Goal: Information Seeking & Learning: Learn about a topic

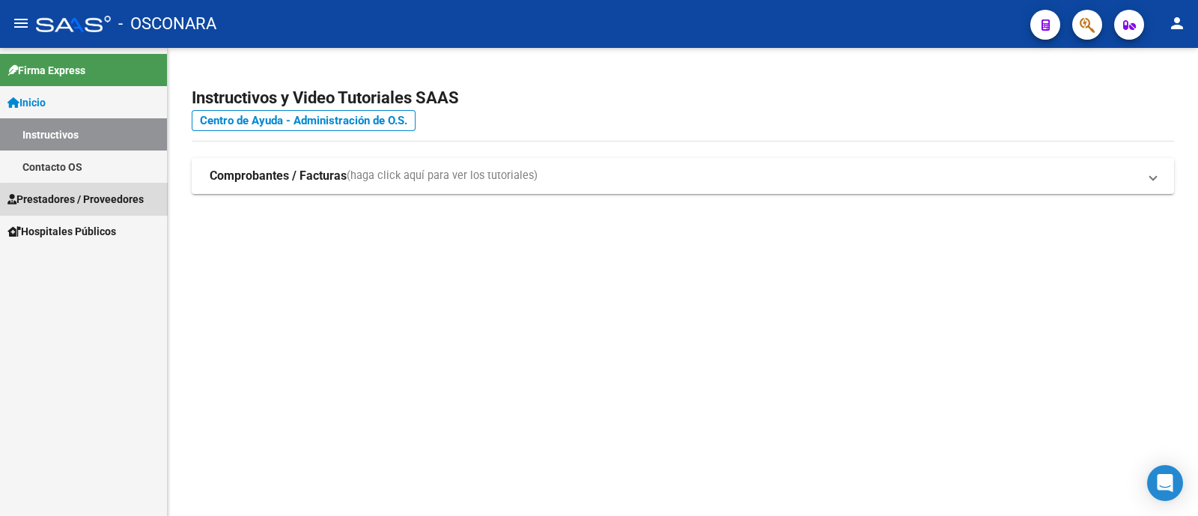
click at [106, 209] on link "Prestadores / Proveedores" at bounding box center [83, 199] width 167 height 32
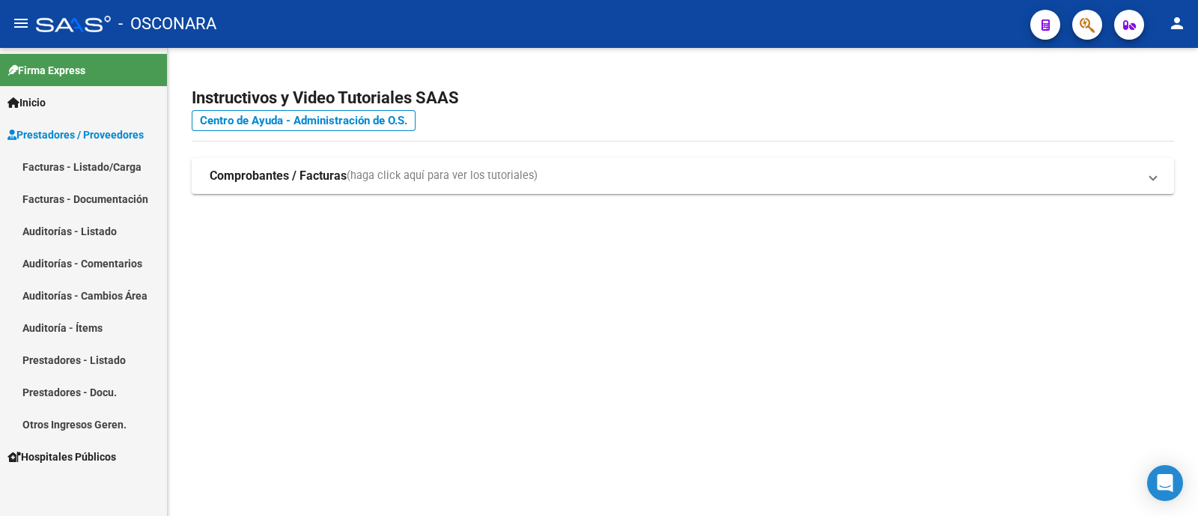
click at [121, 162] on link "Facturas - Listado/Carga" at bounding box center [83, 166] width 167 height 32
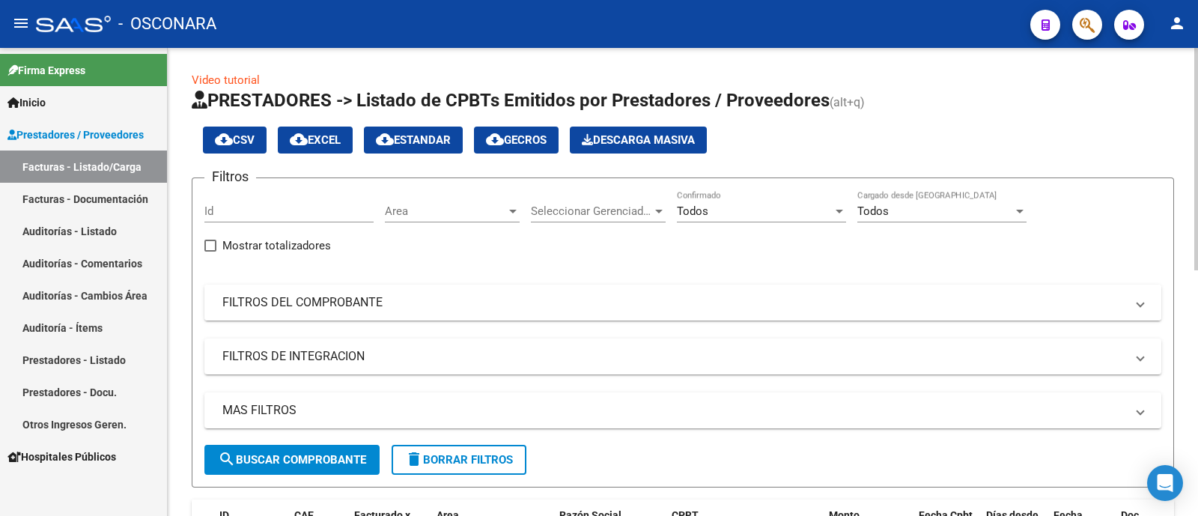
click at [299, 290] on mat-expansion-panel-header "FILTROS DEL COMPROBANTE" at bounding box center [682, 302] width 957 height 36
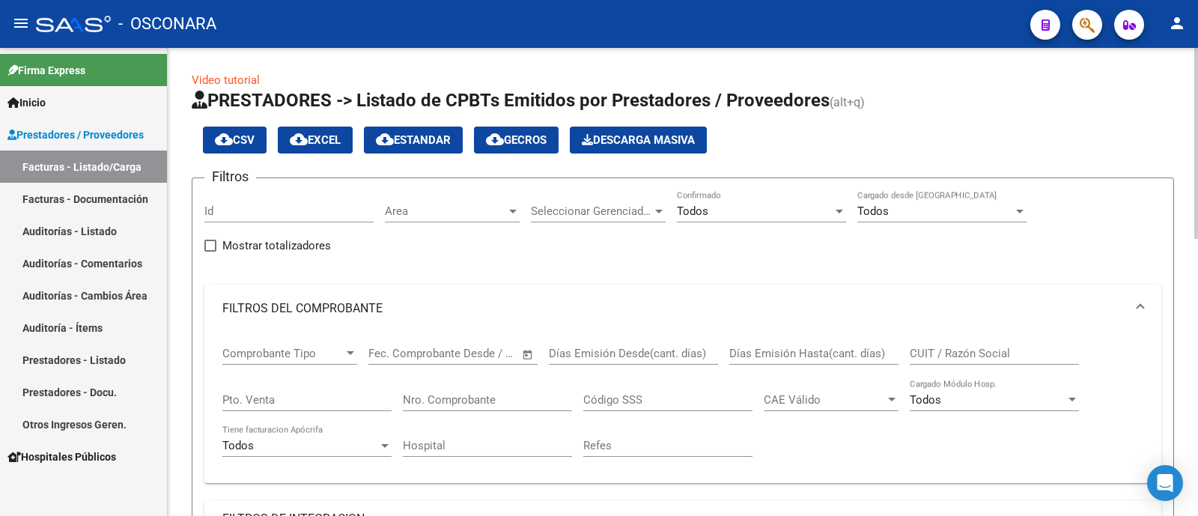
click at [444, 409] on div "Nro. Comprobante" at bounding box center [487, 395] width 169 height 32
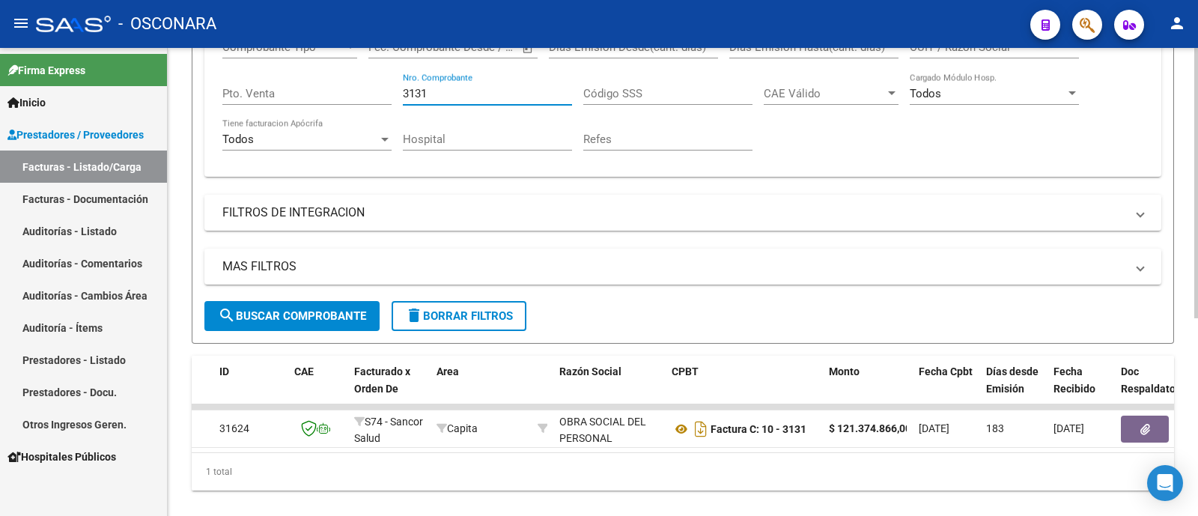
scroll to position [343, 0]
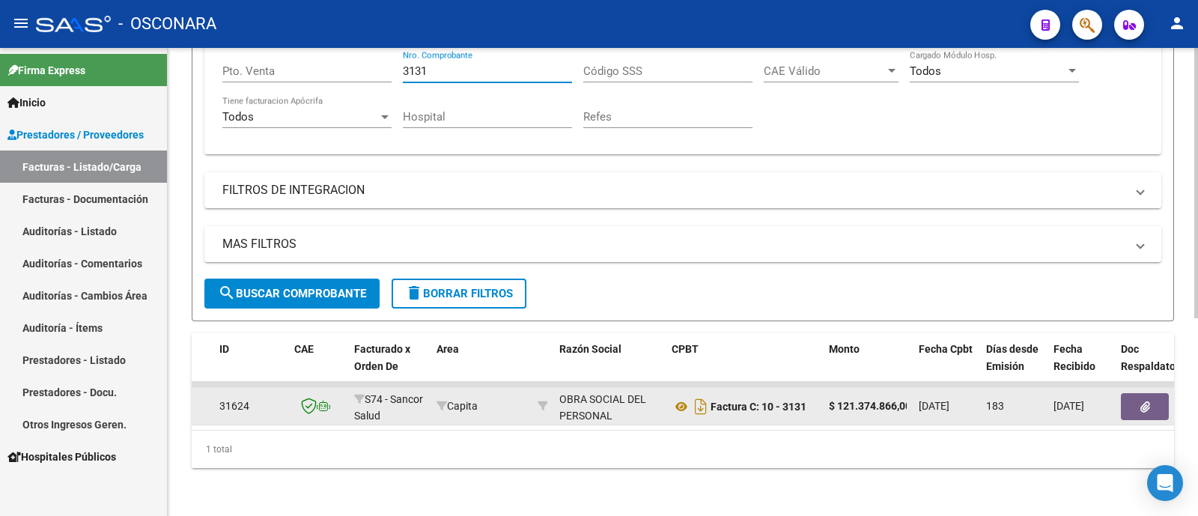
type input "3131"
click at [1142, 401] on icon "button" at bounding box center [1145, 406] width 10 height 11
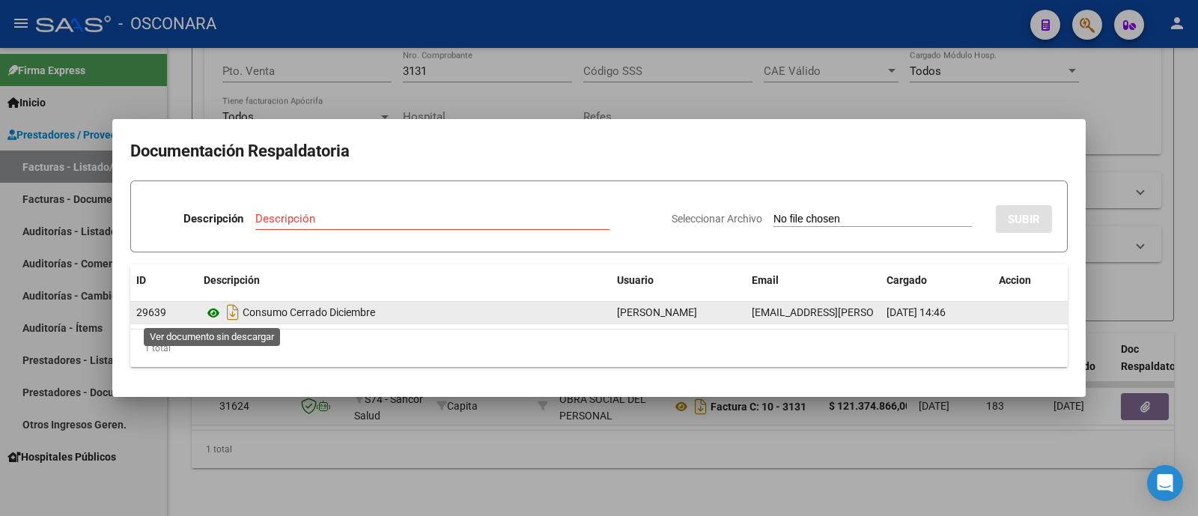
click at [208, 311] on icon at bounding box center [213, 313] width 19 height 18
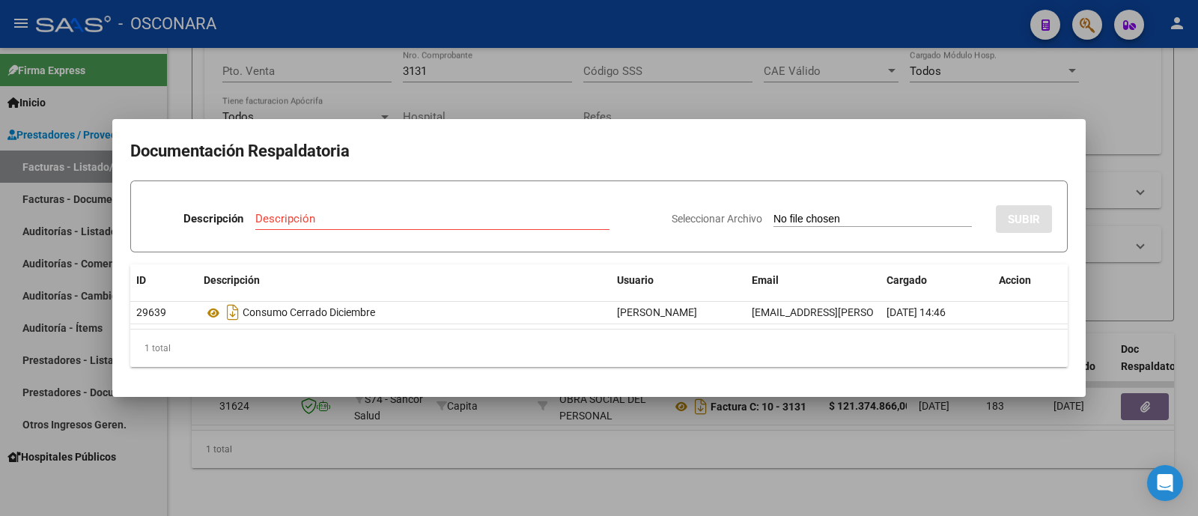
click at [1109, 263] on div at bounding box center [599, 258] width 1198 height 516
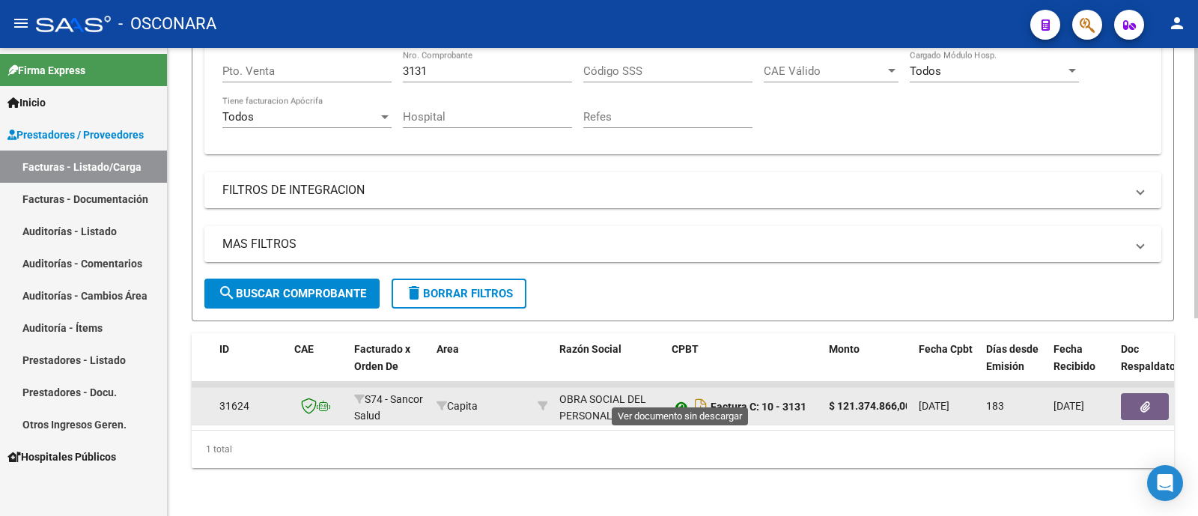
click at [682, 398] on icon at bounding box center [681, 407] width 19 height 18
click at [229, 400] on span "31624" at bounding box center [234, 406] width 30 height 12
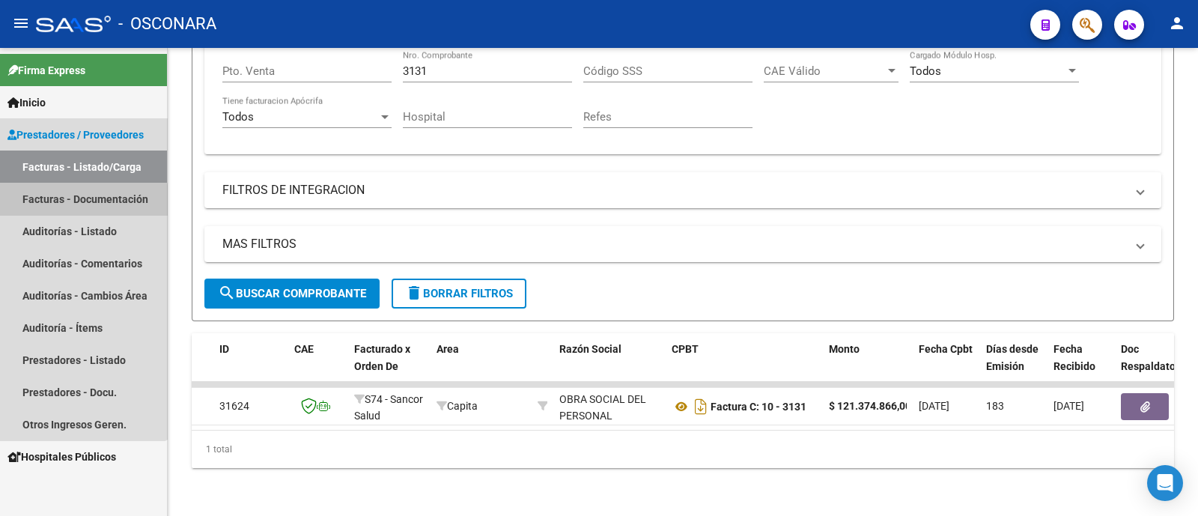
click at [42, 209] on link "Facturas - Documentación" at bounding box center [83, 199] width 167 height 32
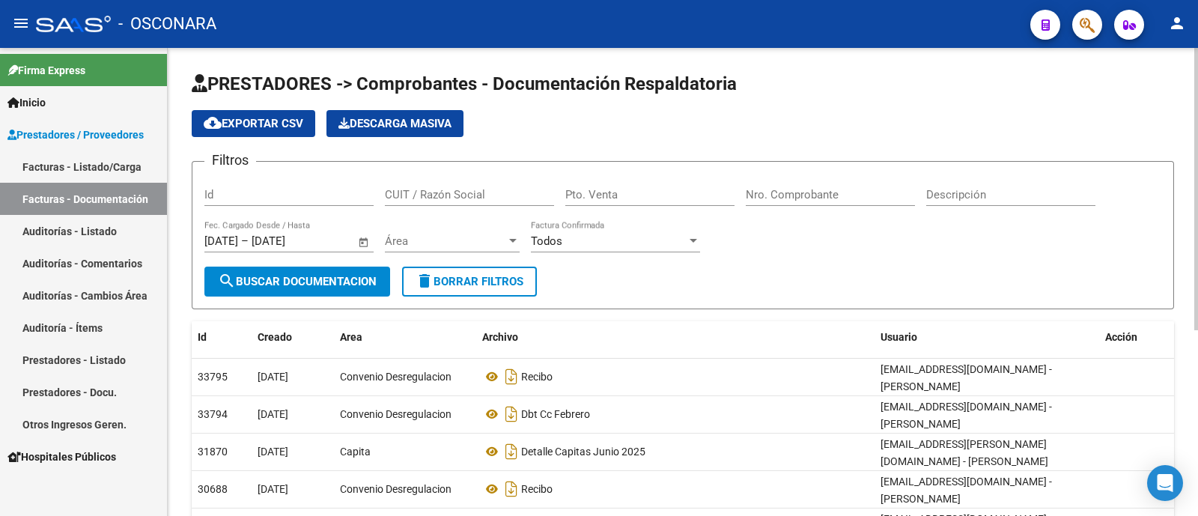
click at [266, 188] on input "Id" at bounding box center [288, 194] width 169 height 13
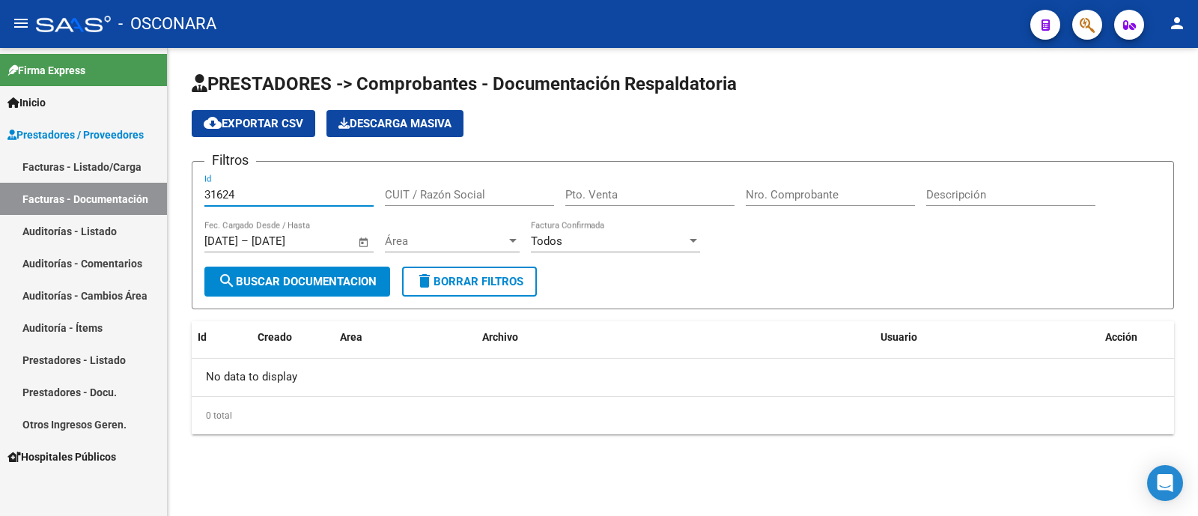
type input "31624"
click at [45, 232] on link "Auditorías - Listado" at bounding box center [83, 231] width 167 height 32
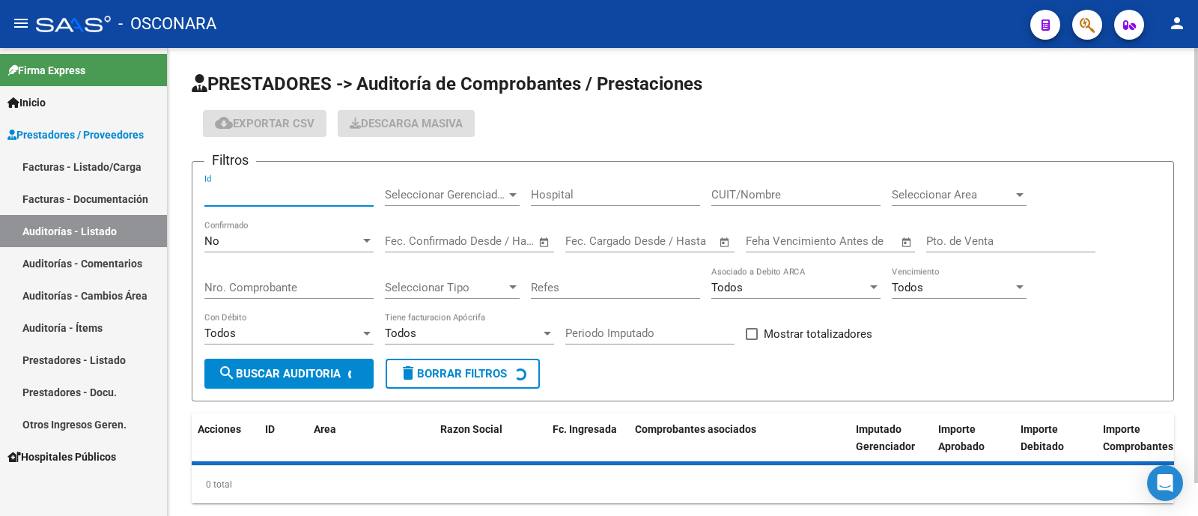
click at [266, 198] on input "Id" at bounding box center [288, 194] width 169 height 13
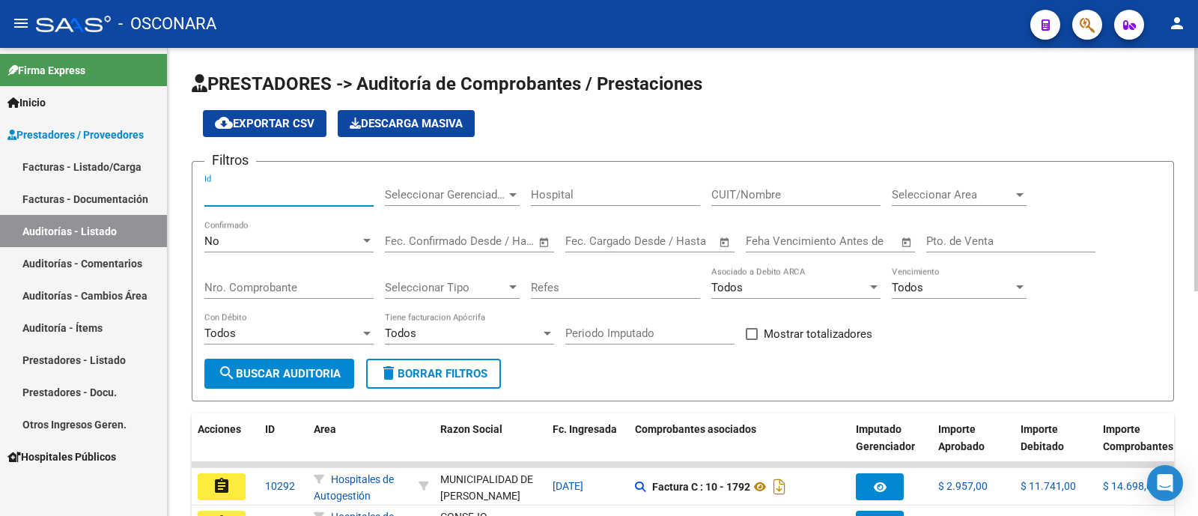
type input "1"
type input "31624"
click at [287, 230] on div "No Confirmado" at bounding box center [288, 236] width 169 height 32
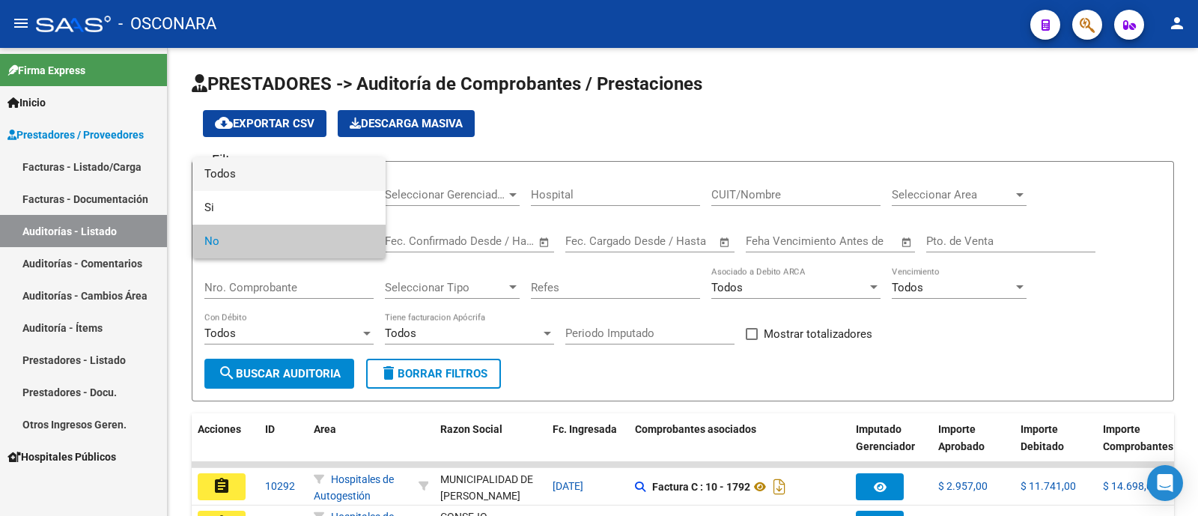
click at [284, 162] on span "Todos" at bounding box center [288, 174] width 169 height 34
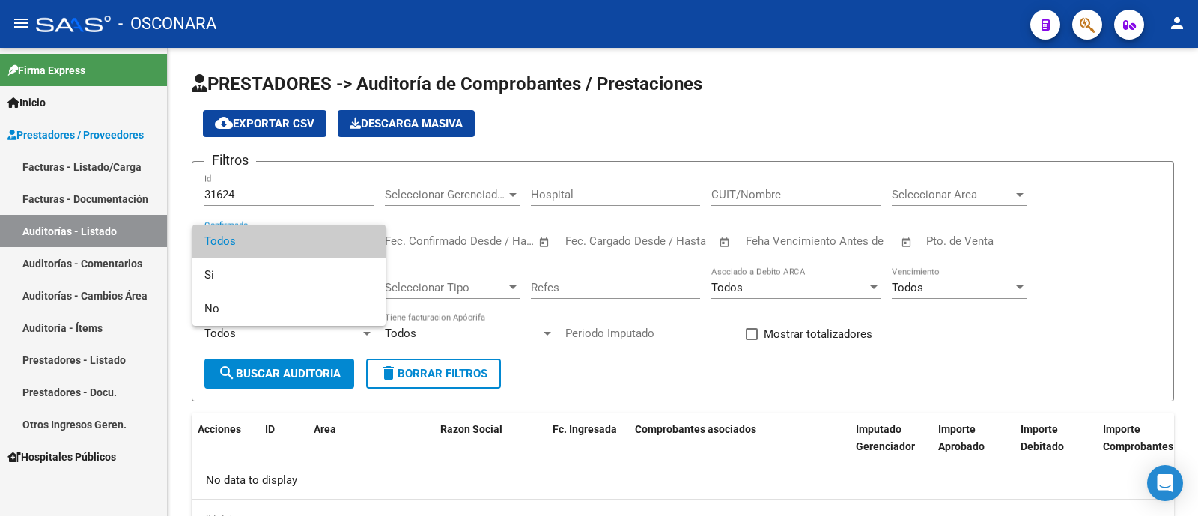
click at [75, 249] on div at bounding box center [599, 258] width 1198 height 516
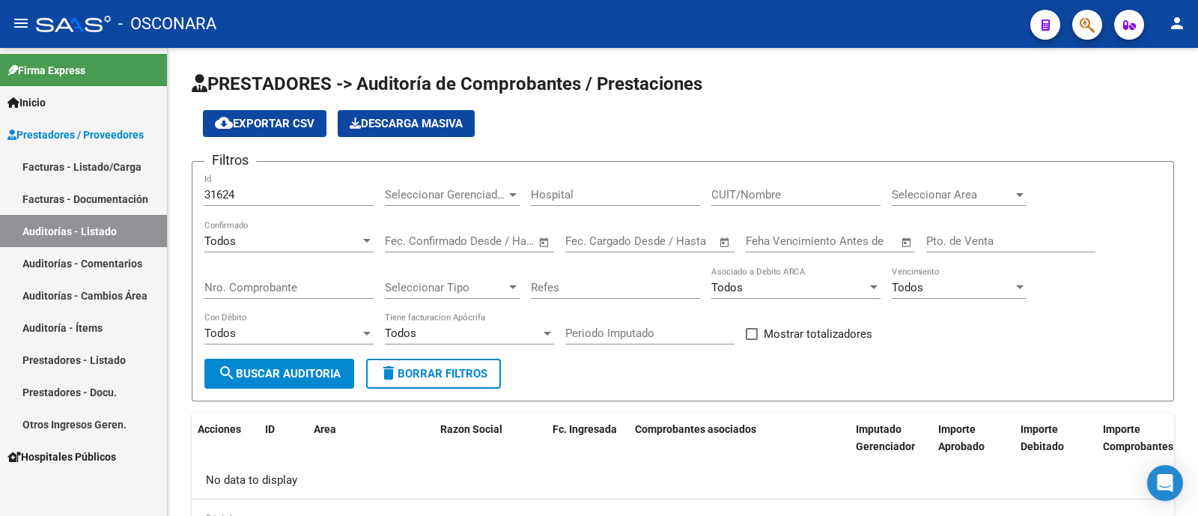
click at [82, 252] on link "Auditorías - Comentarios" at bounding box center [83, 263] width 167 height 32
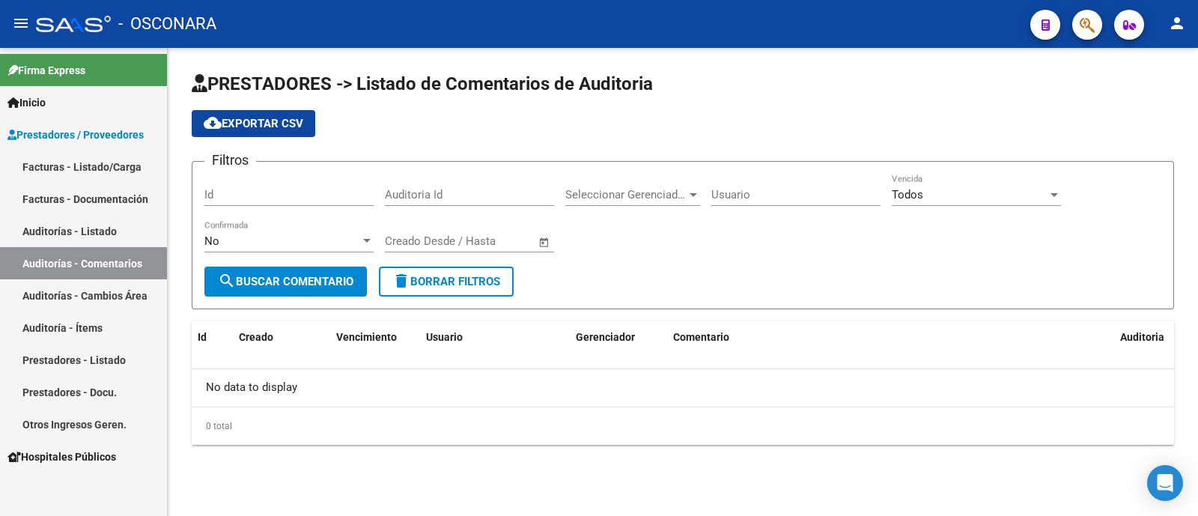
click at [217, 207] on div "Id" at bounding box center [288, 197] width 169 height 46
click at [242, 189] on input "Id" at bounding box center [288, 194] width 169 height 13
type input "31624"
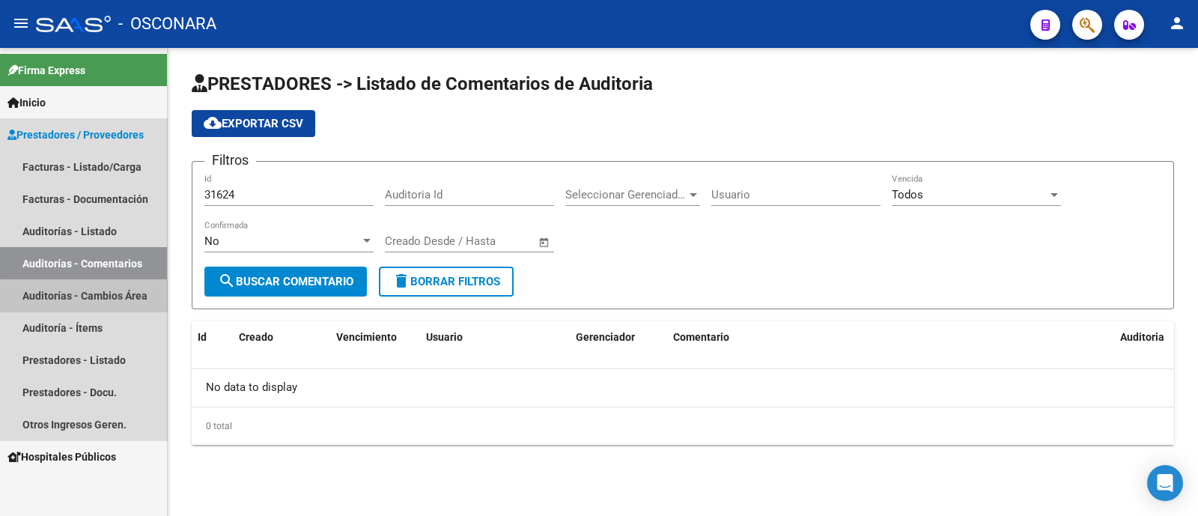
click at [91, 301] on link "Auditorías - Cambios Área" at bounding box center [83, 295] width 167 height 32
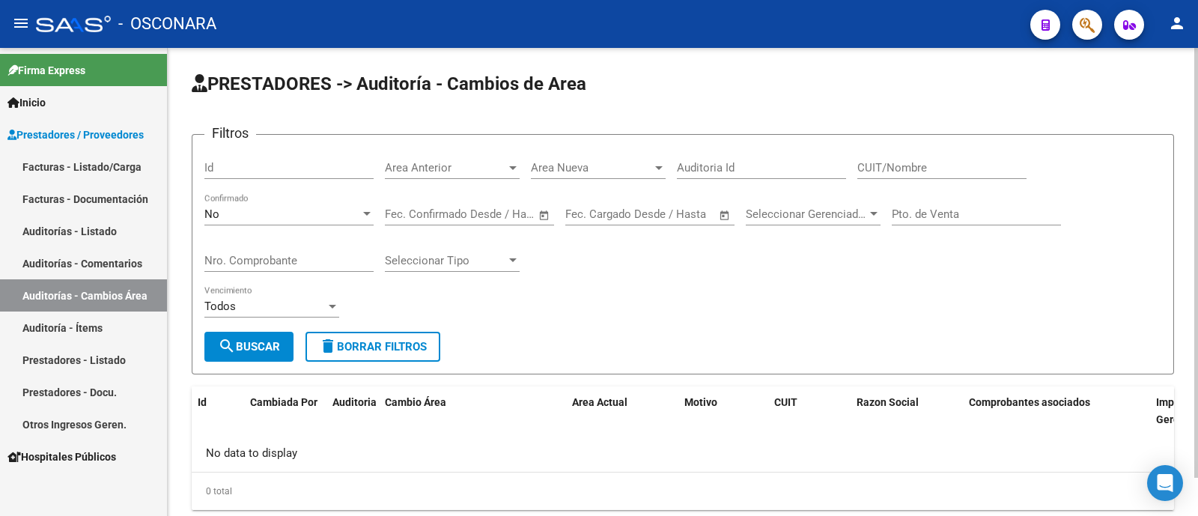
click at [243, 166] on input "Id" at bounding box center [288, 167] width 169 height 13
type input "31624"
click at [248, 228] on div "No Confirmado" at bounding box center [288, 216] width 169 height 46
click at [249, 222] on div "No Confirmado" at bounding box center [288, 209] width 169 height 32
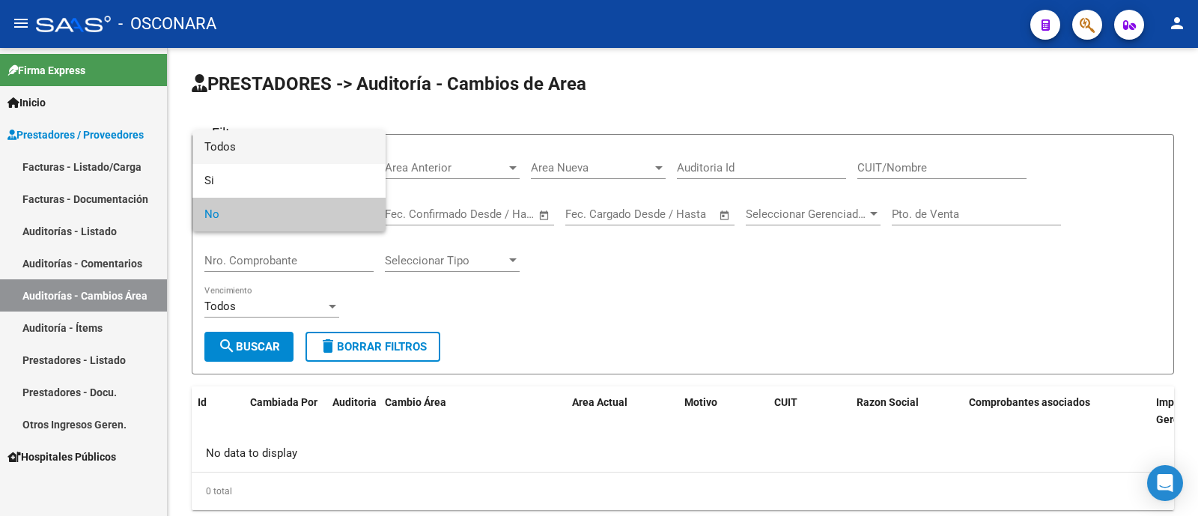
click at [264, 153] on span "Todos" at bounding box center [288, 147] width 169 height 34
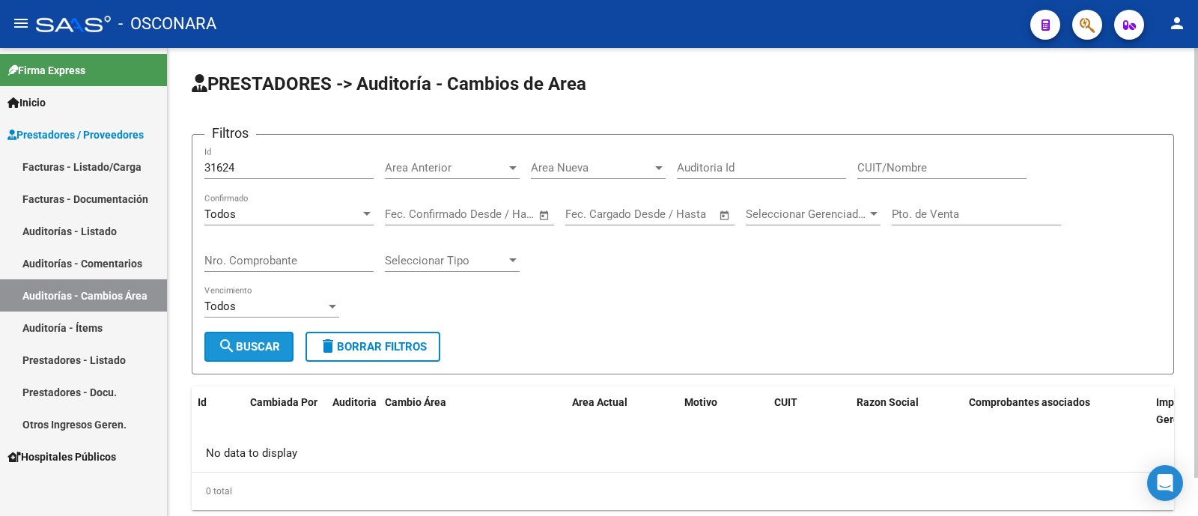
click at [249, 342] on span "search Buscar" at bounding box center [249, 346] width 62 height 13
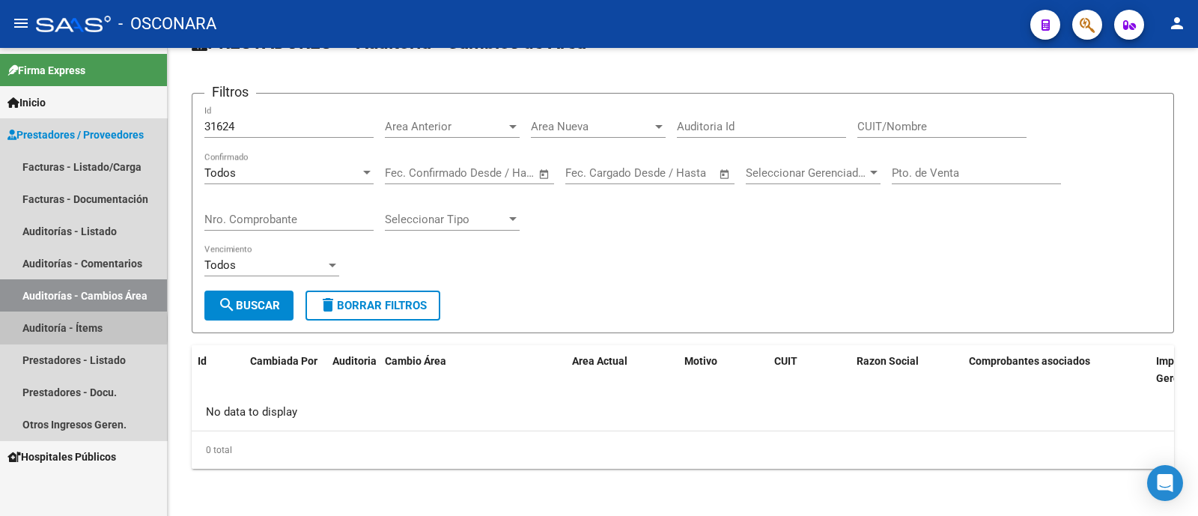
click at [75, 329] on link "Auditoría - Ítems" at bounding box center [83, 327] width 167 height 32
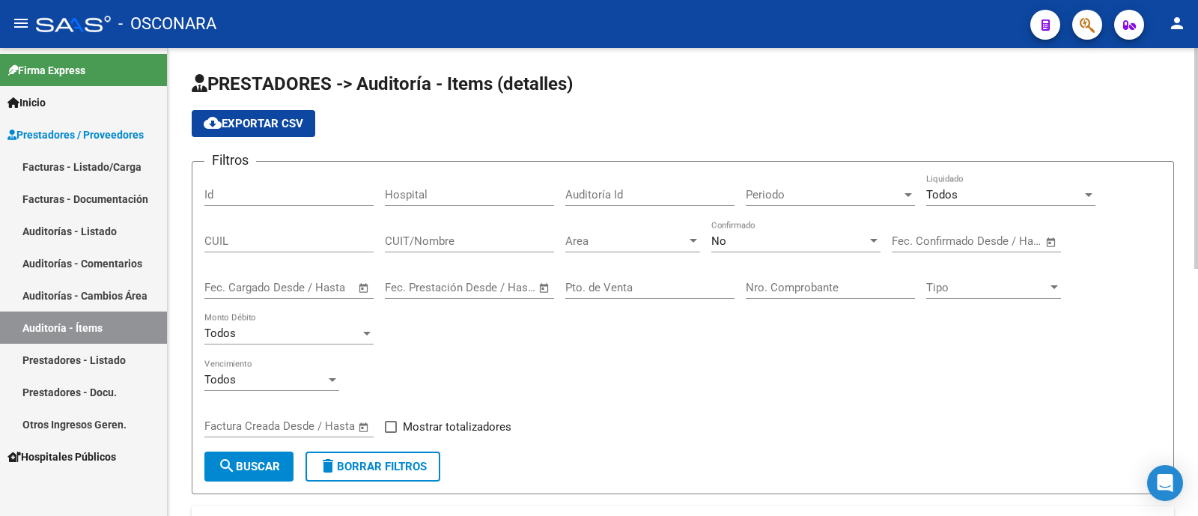
click at [227, 184] on div "Id" at bounding box center [288, 190] width 169 height 32
click at [228, 196] on input "Id" at bounding box center [288, 194] width 169 height 13
type input "31624"
click at [824, 241] on div "No" at bounding box center [789, 240] width 156 height 13
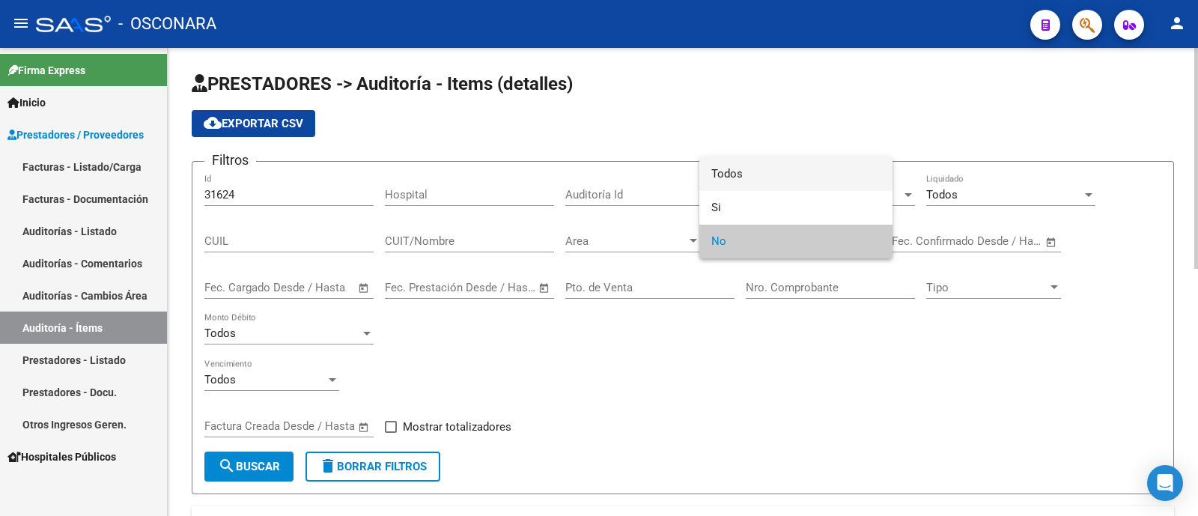
click at [767, 170] on span "Todos" at bounding box center [795, 174] width 169 height 34
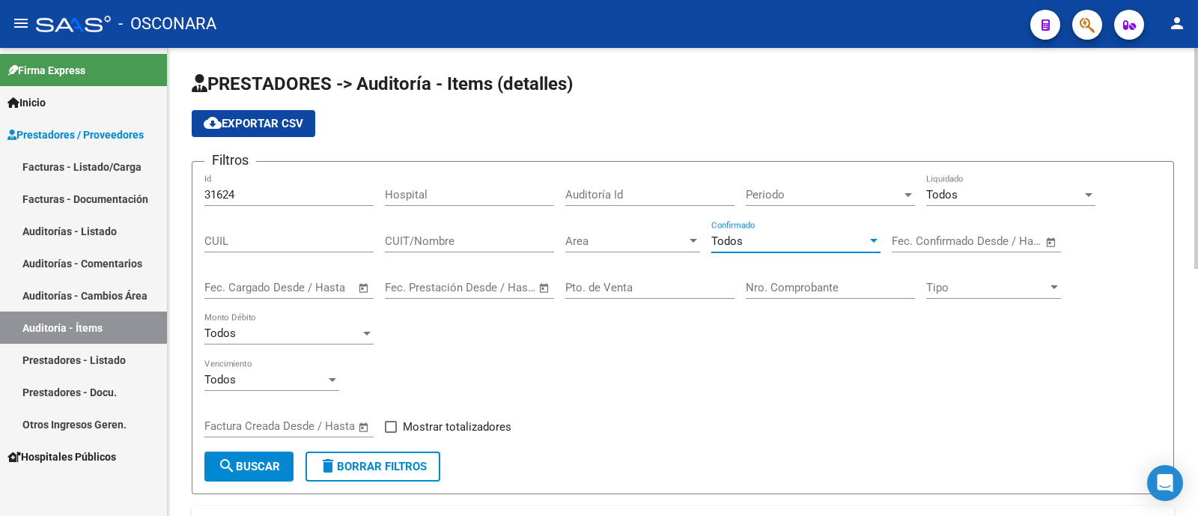
click at [216, 465] on button "search Buscar" at bounding box center [248, 466] width 89 height 30
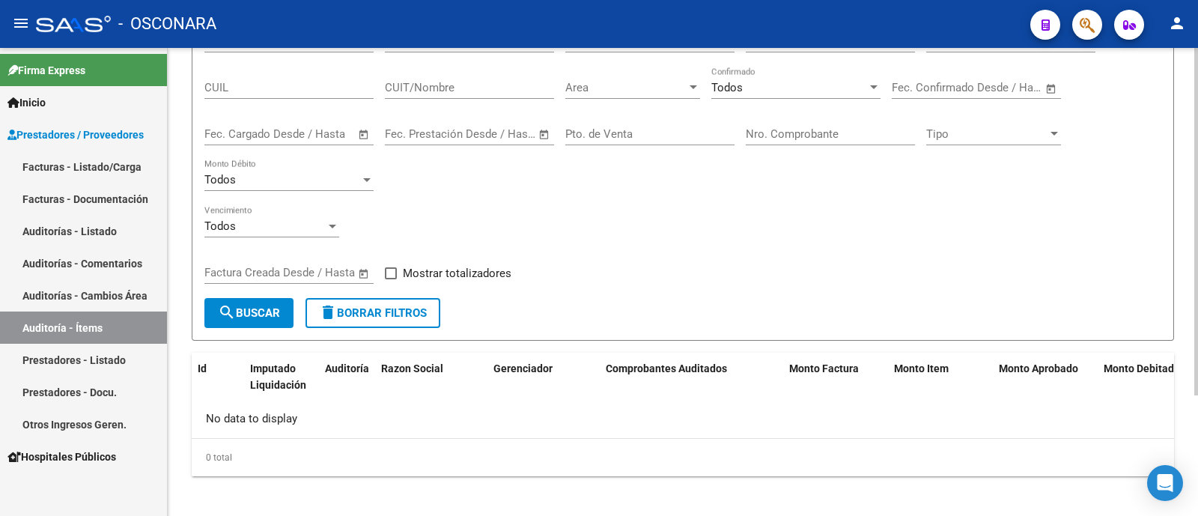
scroll to position [162, 0]
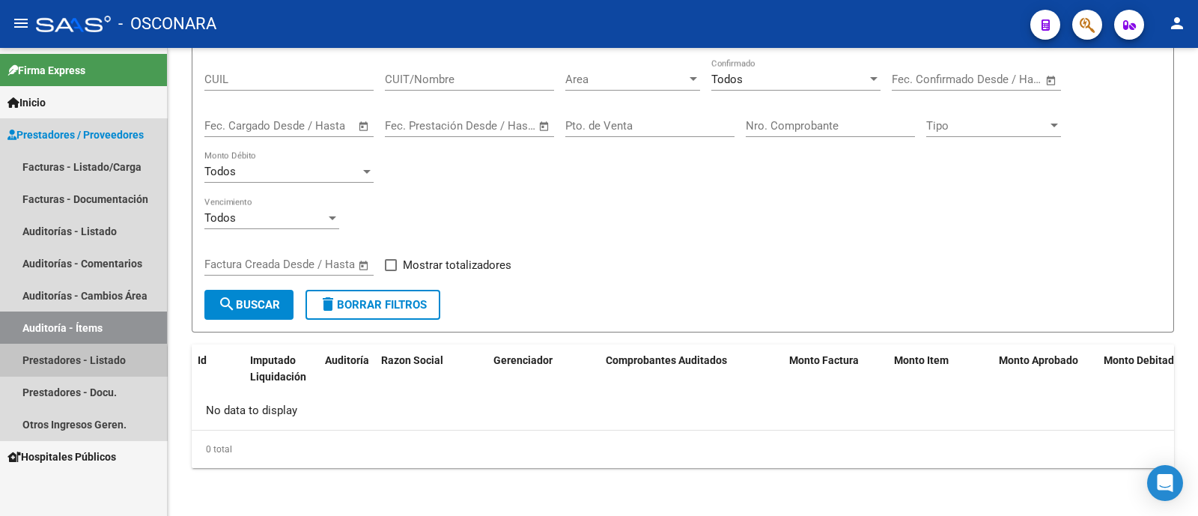
click at [75, 371] on link "Prestadores - Listado" at bounding box center [83, 360] width 167 height 32
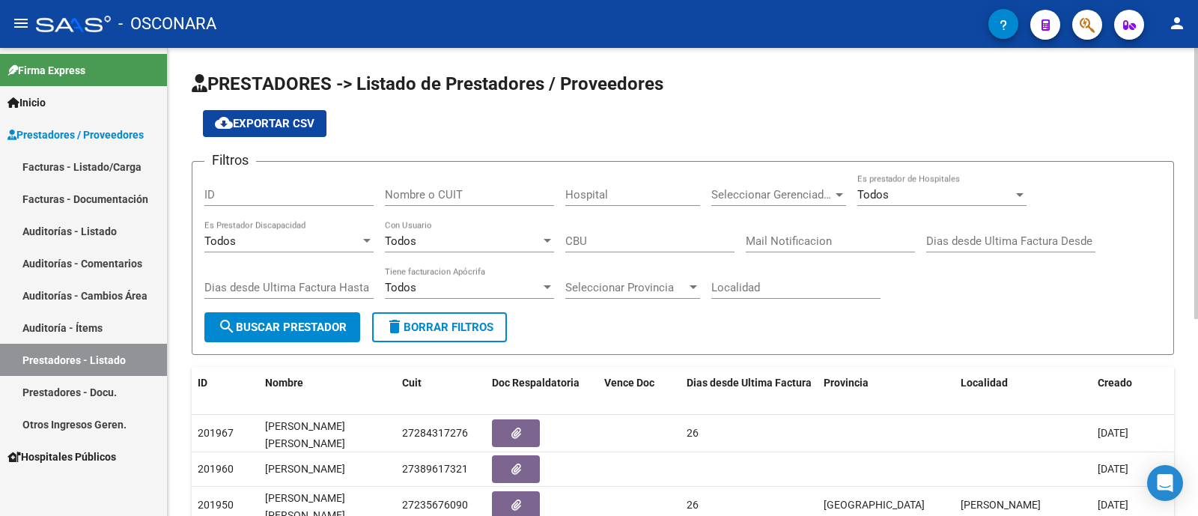
click at [225, 198] on input "ID" at bounding box center [288, 194] width 169 height 13
type input "31624"
click at [306, 344] on form "Filtros 31624 ID Nombre o CUIT Hospital Seleccionar Gerenciador Seleccionar Ger…" at bounding box center [683, 258] width 982 height 194
click at [301, 335] on button "search Buscar Prestador" at bounding box center [282, 327] width 156 height 30
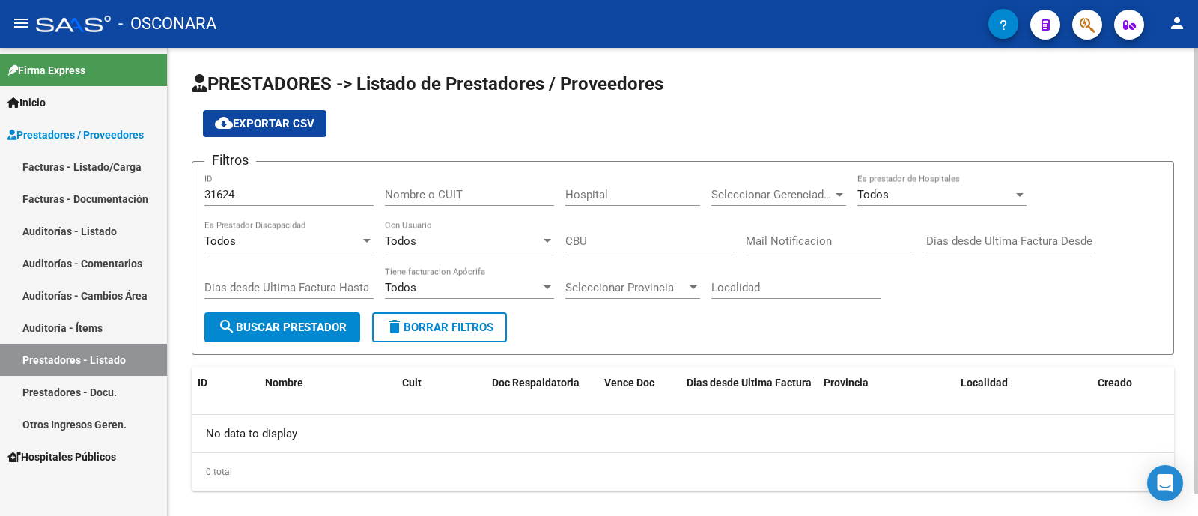
scroll to position [22, 0]
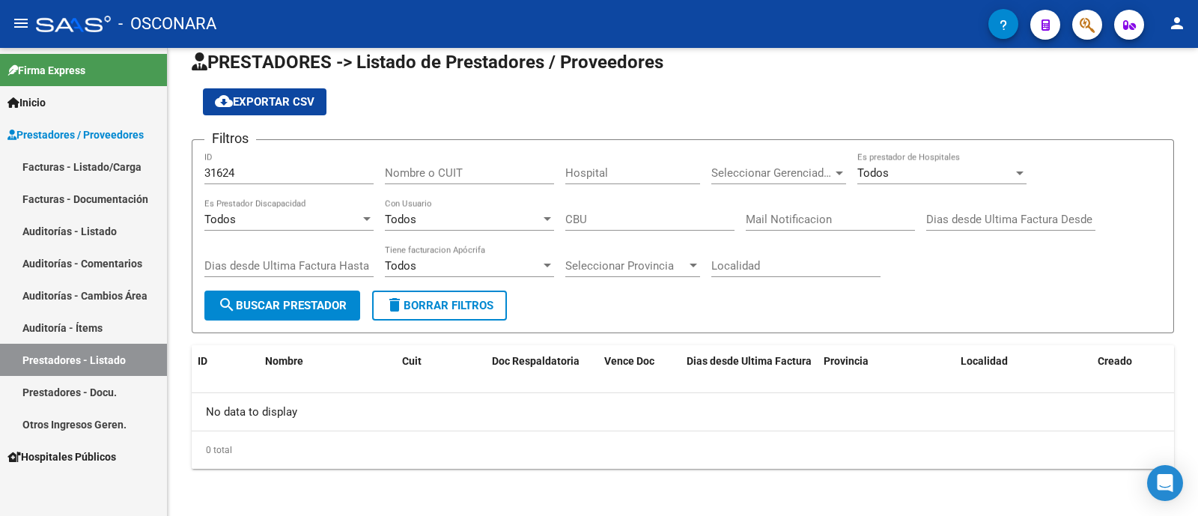
click at [108, 391] on link "Prestadores - Docu." at bounding box center [83, 392] width 167 height 32
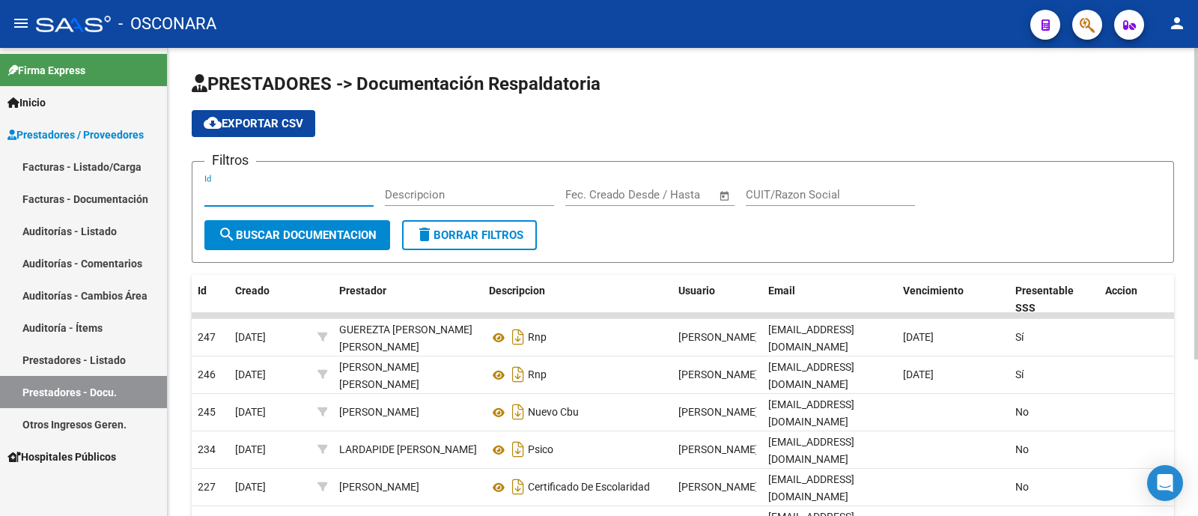
click at [270, 196] on input "Id" at bounding box center [288, 194] width 169 height 13
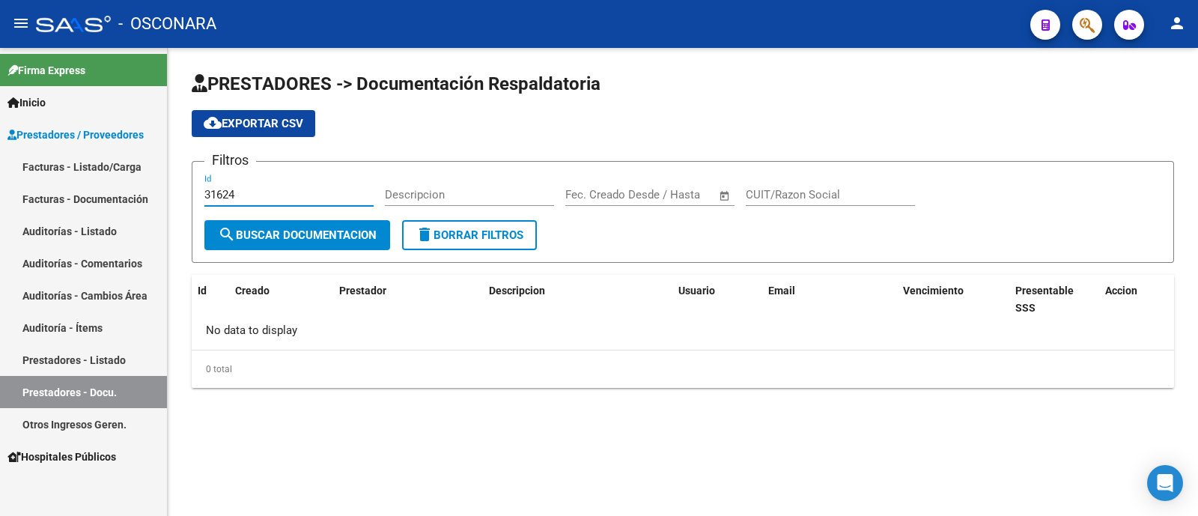
type input "31624"
click at [62, 427] on link "Otros Ingresos Geren." at bounding box center [83, 424] width 167 height 32
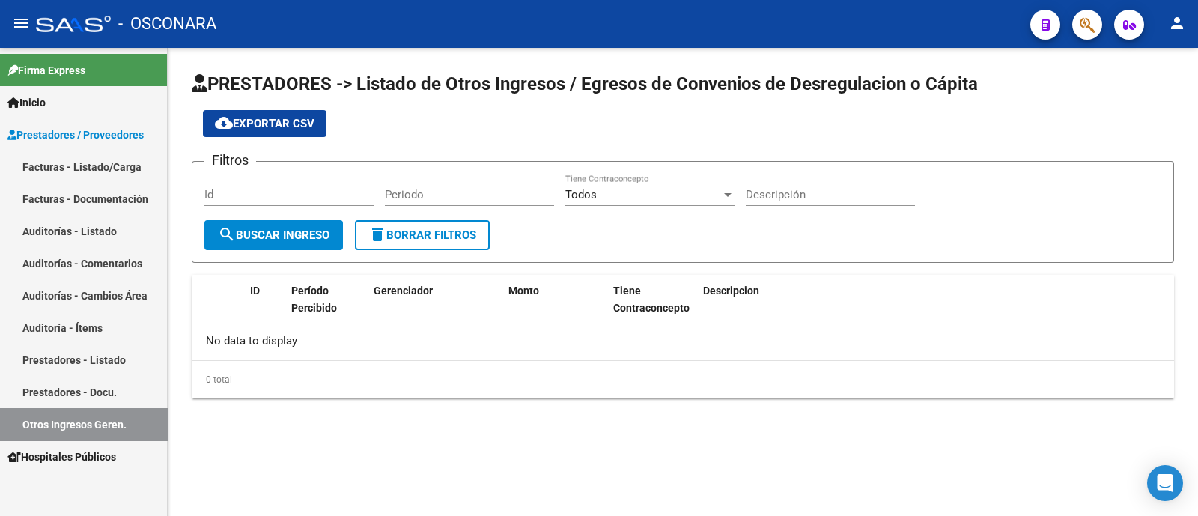
click at [336, 198] on input "Id" at bounding box center [288, 194] width 169 height 13
type input "31624"
click at [100, 461] on span "Hospitales Públicos" at bounding box center [61, 456] width 109 height 16
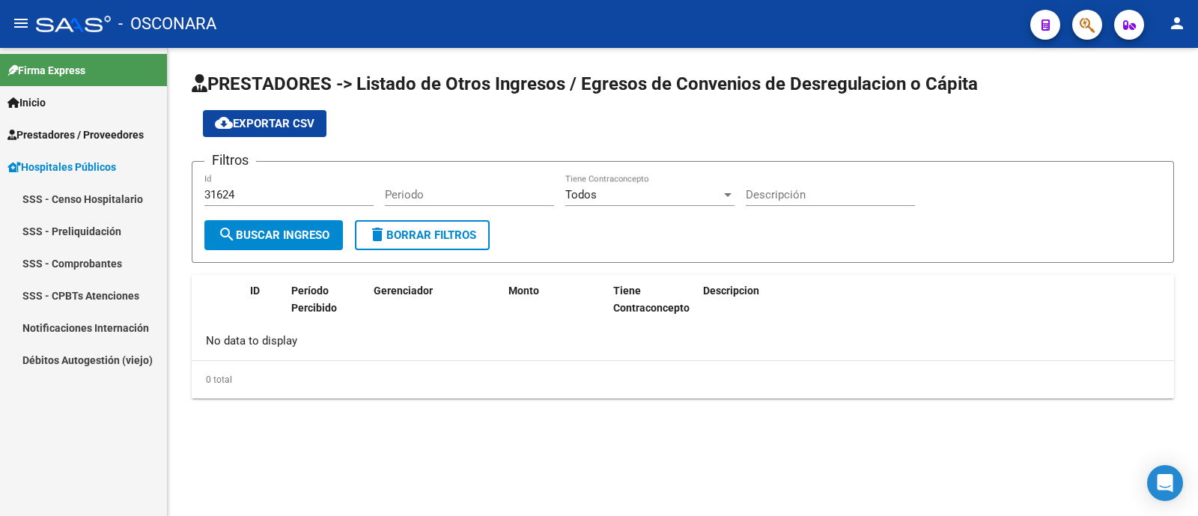
click at [108, 200] on link "SSS - Censo Hospitalario" at bounding box center [83, 199] width 167 height 32
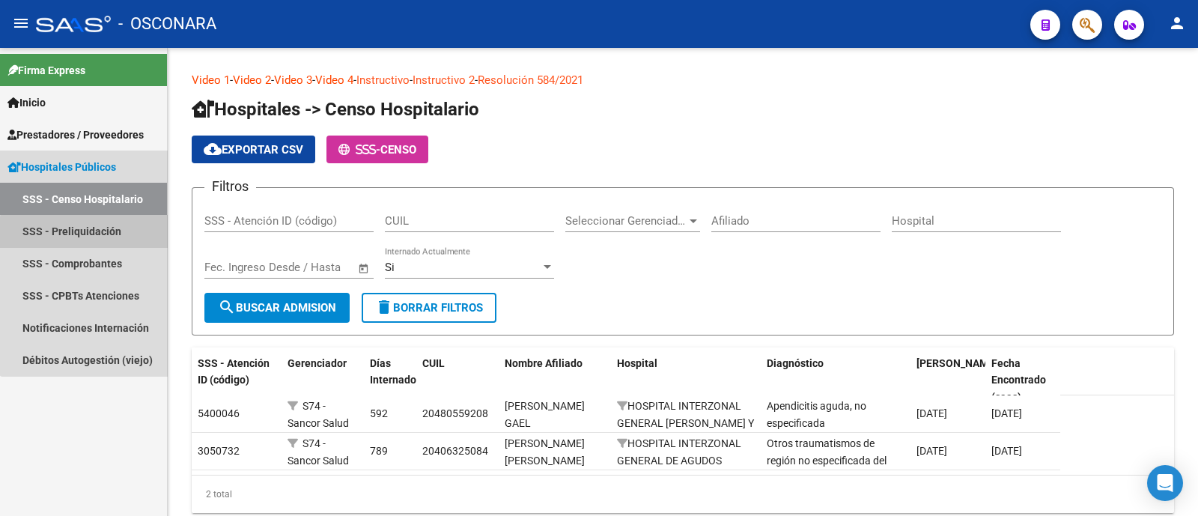
click at [86, 239] on link "SSS - Preliquidación" at bounding box center [83, 231] width 167 height 32
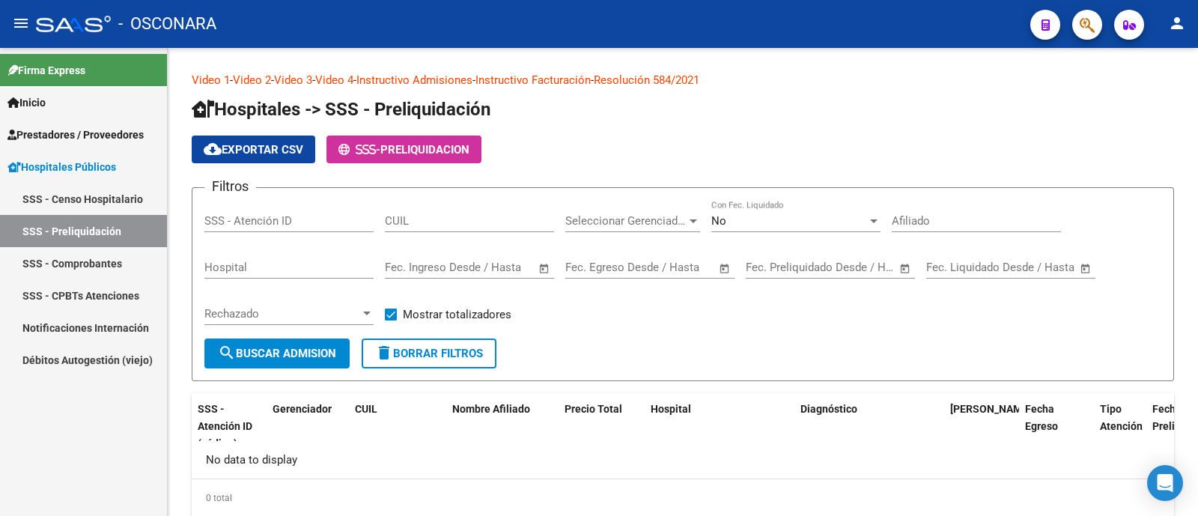
click at [91, 264] on link "SSS - Comprobantes" at bounding box center [83, 263] width 167 height 32
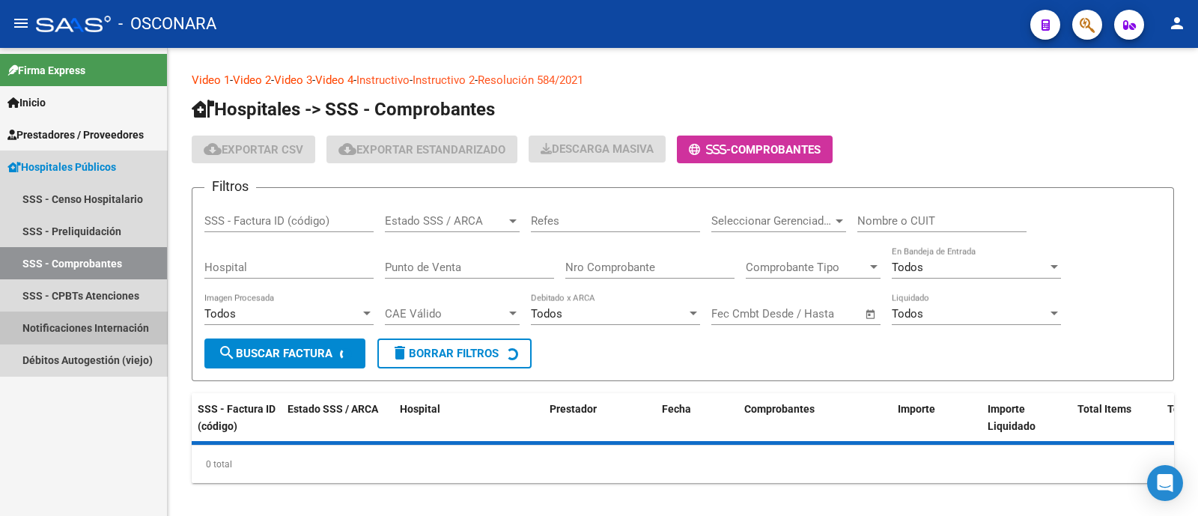
click at [96, 314] on link "Notificaciones Internación" at bounding box center [83, 327] width 167 height 32
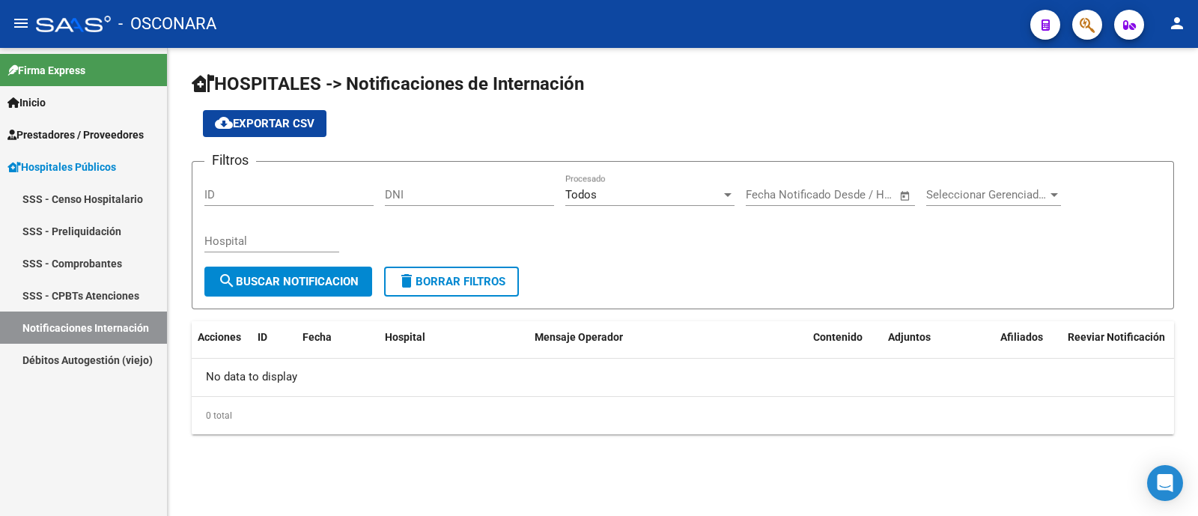
click at [228, 197] on input "ID" at bounding box center [288, 194] width 169 height 13
type input "31624"
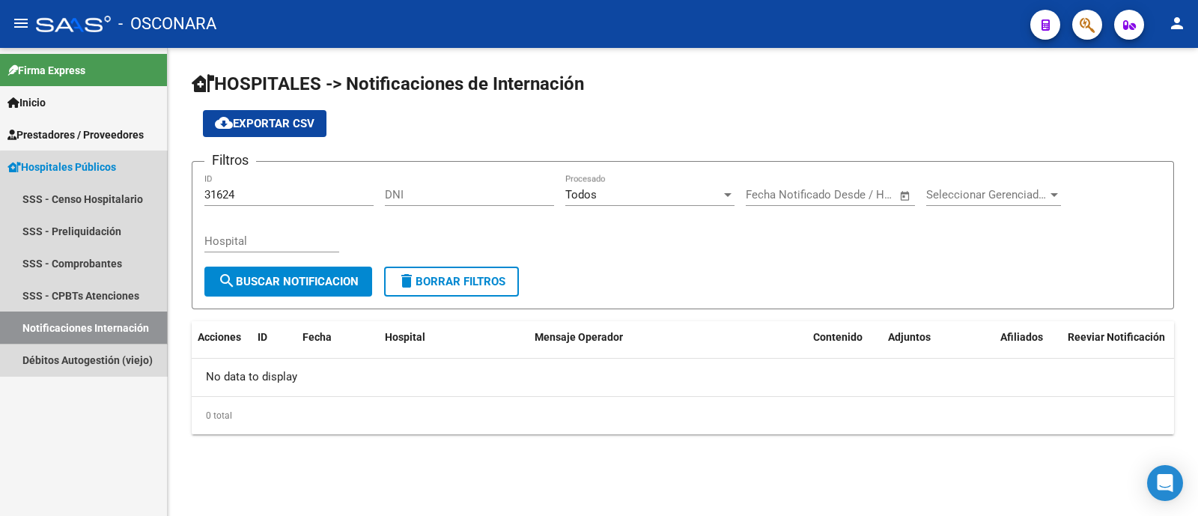
click at [114, 338] on link "Notificaciones Internación" at bounding box center [83, 327] width 167 height 32
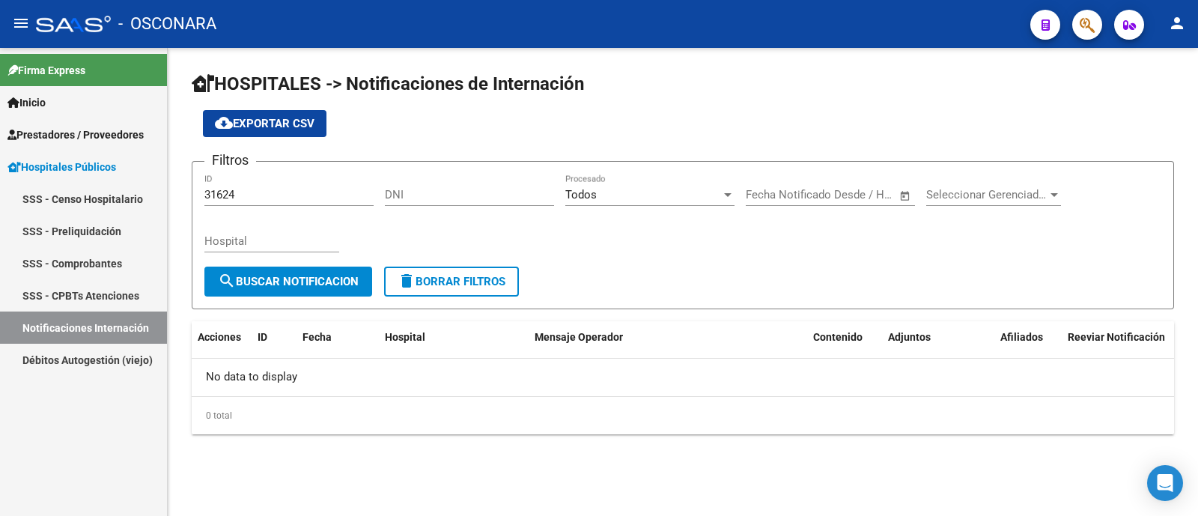
click at [112, 341] on link "Notificaciones Internación" at bounding box center [83, 327] width 167 height 32
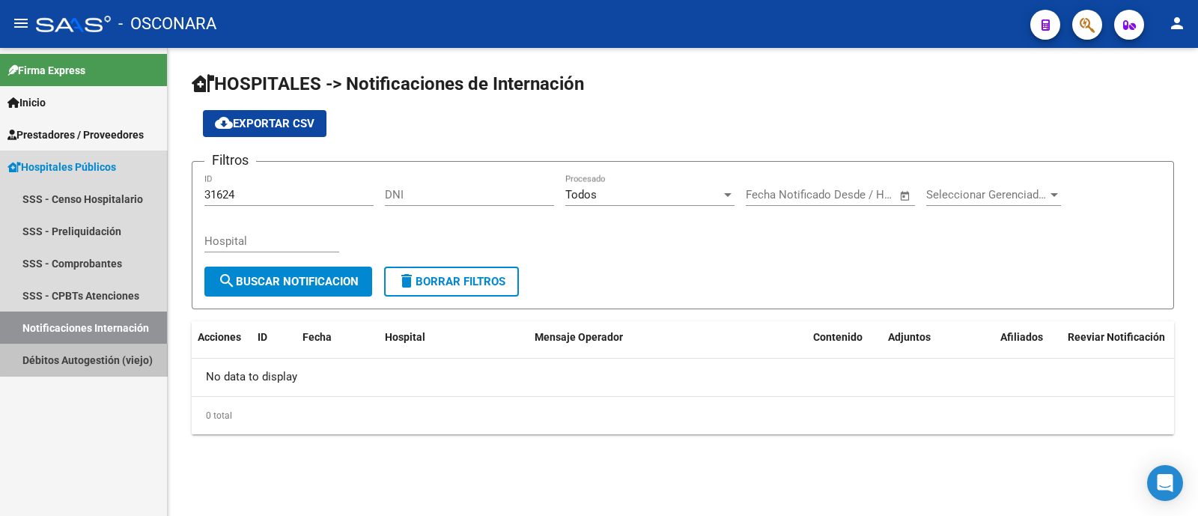
click at [109, 353] on link "Débitos Autogestión (viejo)" at bounding box center [83, 360] width 167 height 32
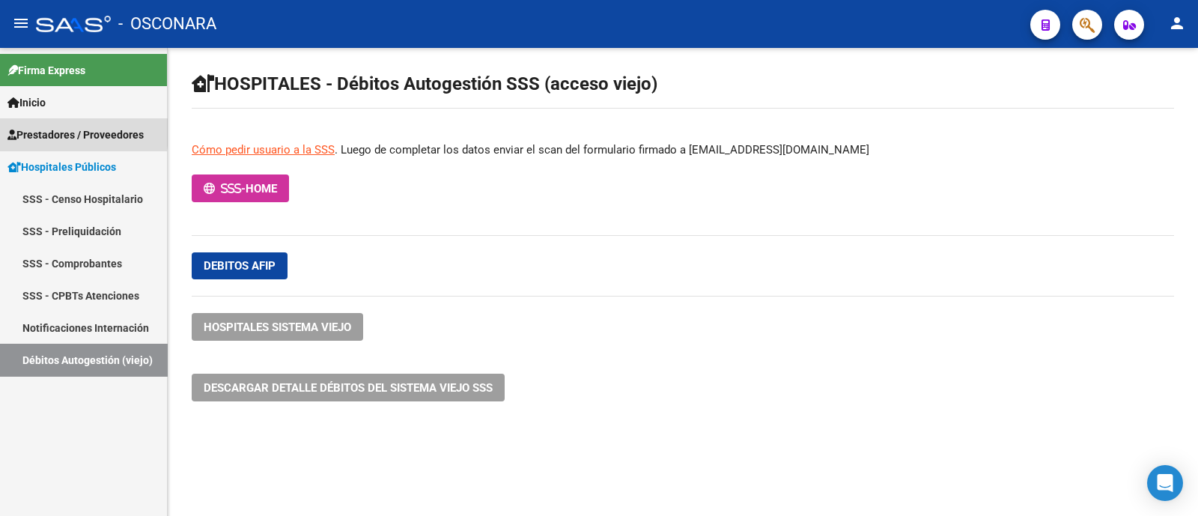
click at [26, 131] on span "Prestadores / Proveedores" at bounding box center [75, 135] width 136 height 16
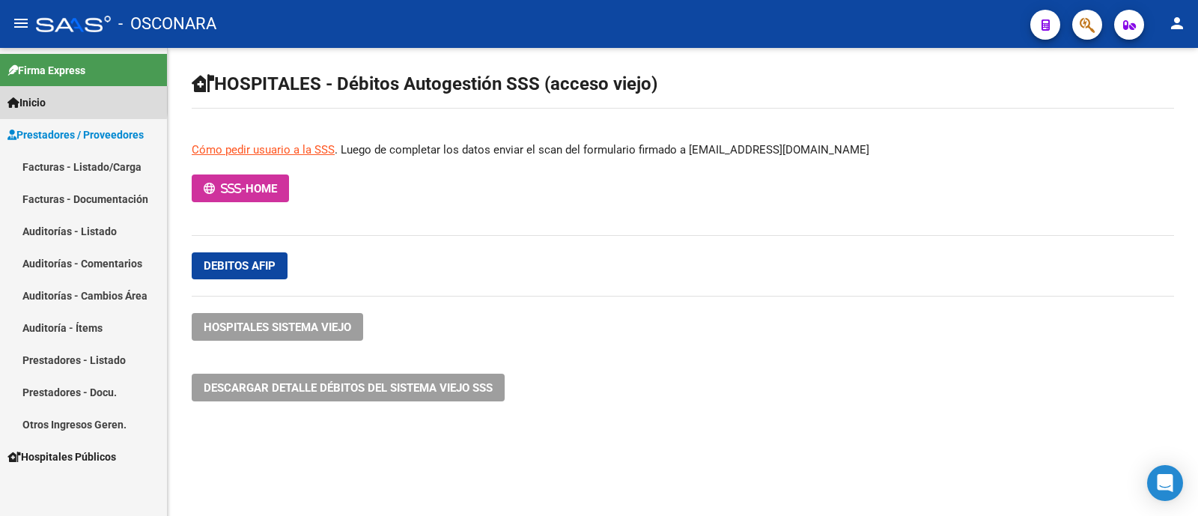
click at [34, 99] on span "Inicio" at bounding box center [26, 102] width 38 height 16
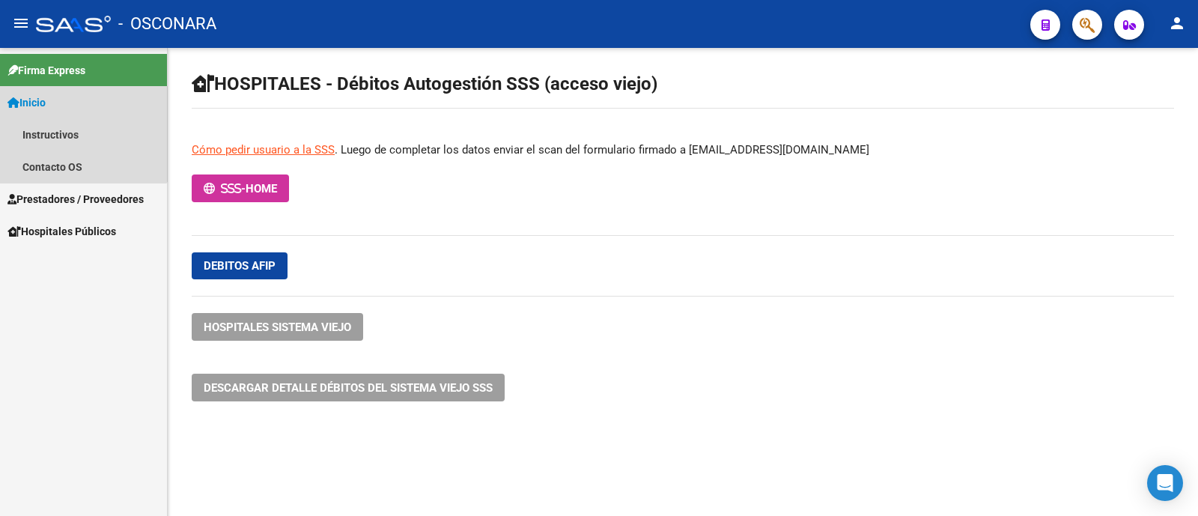
click at [53, 108] on link "Inicio" at bounding box center [83, 102] width 167 height 32
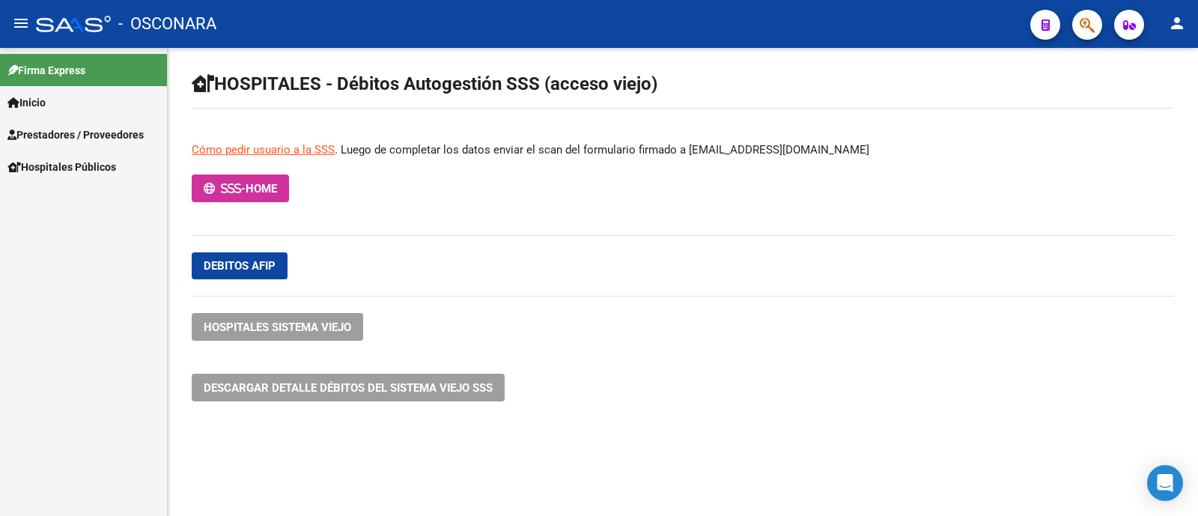
click at [53, 108] on link "Inicio" at bounding box center [83, 102] width 167 height 32
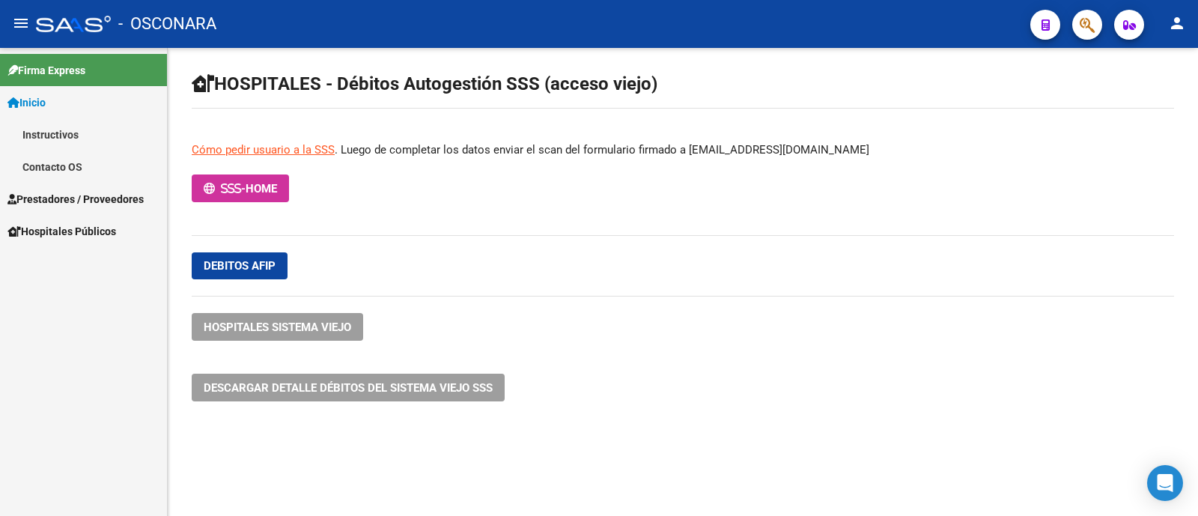
click at [54, 127] on link "Instructivos" at bounding box center [83, 134] width 167 height 32
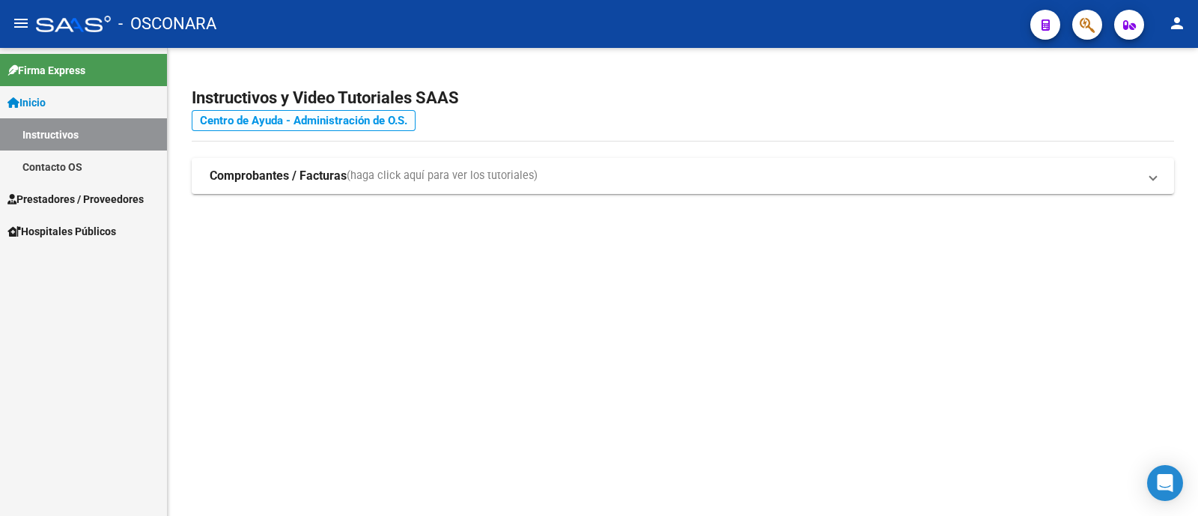
click at [353, 121] on link "Centro de Ayuda - Administración de O.S." at bounding box center [304, 120] width 224 height 21
